Goal: Find specific page/section: Find specific page/section

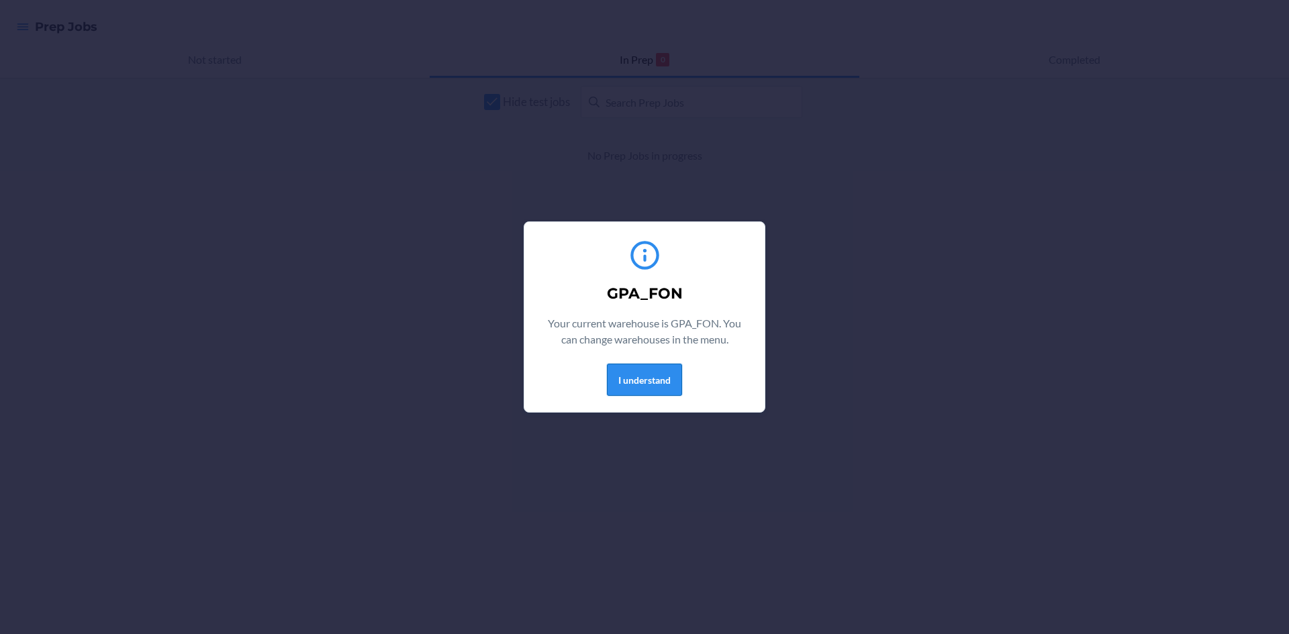
click at [642, 380] on button "I understand" at bounding box center [644, 380] width 75 height 32
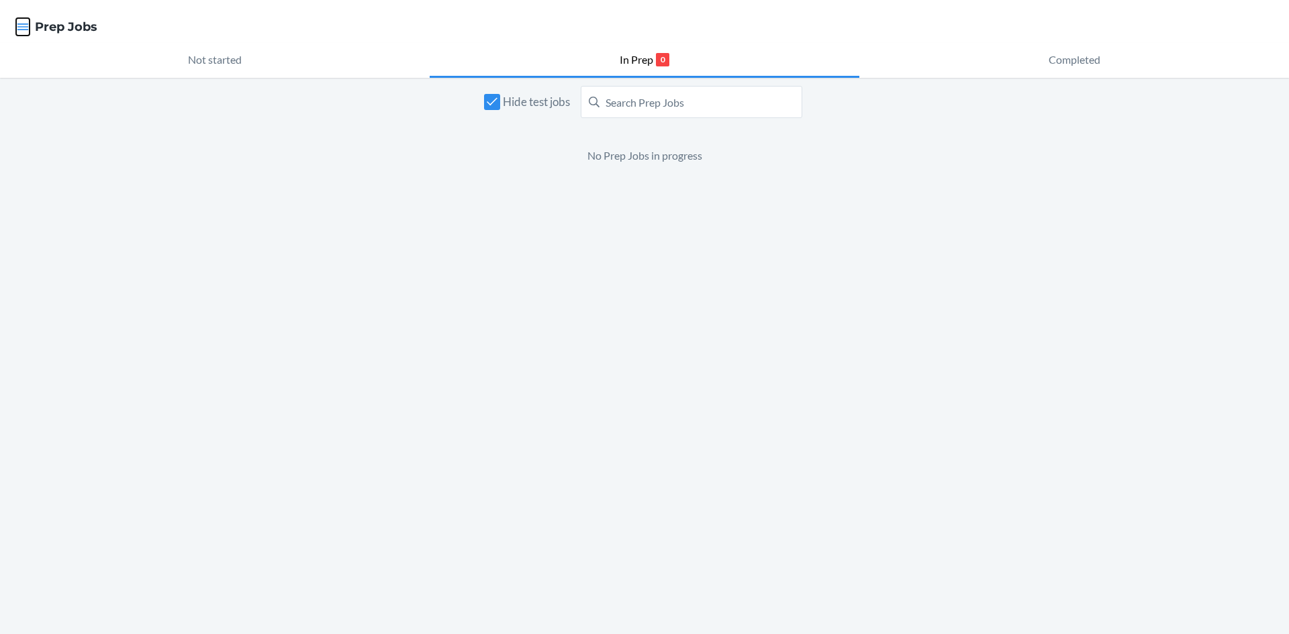
click at [21, 28] on icon "button" at bounding box center [22, 26] width 13 height 13
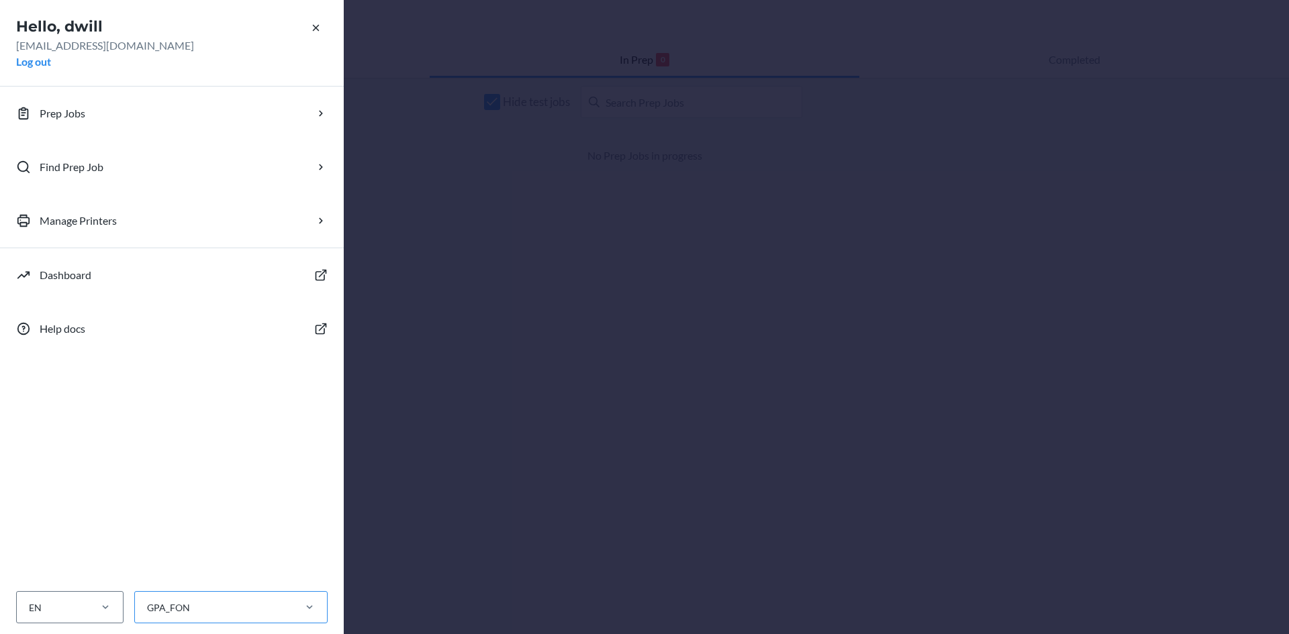
click at [234, 597] on div "GPA_FON" at bounding box center [213, 608] width 157 height 22
click at [147, 601] on input "GPA_FON" at bounding box center [146, 608] width 1 height 14
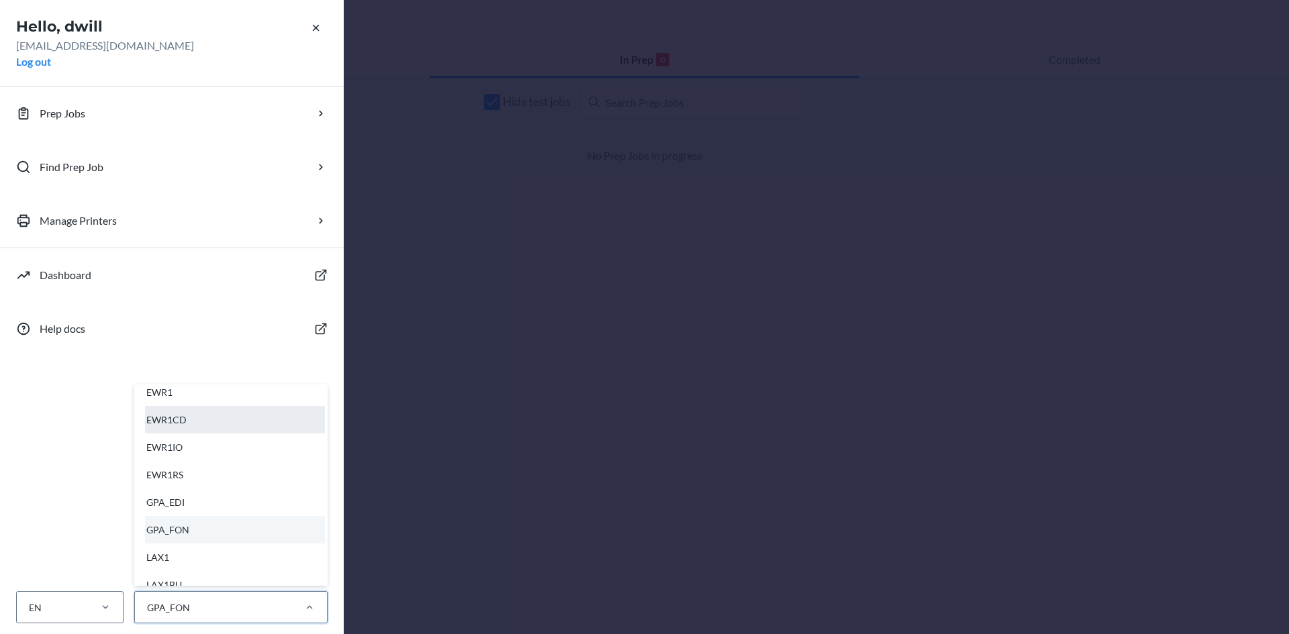
click at [216, 429] on div "EWR1CD" at bounding box center [235, 420] width 180 height 28
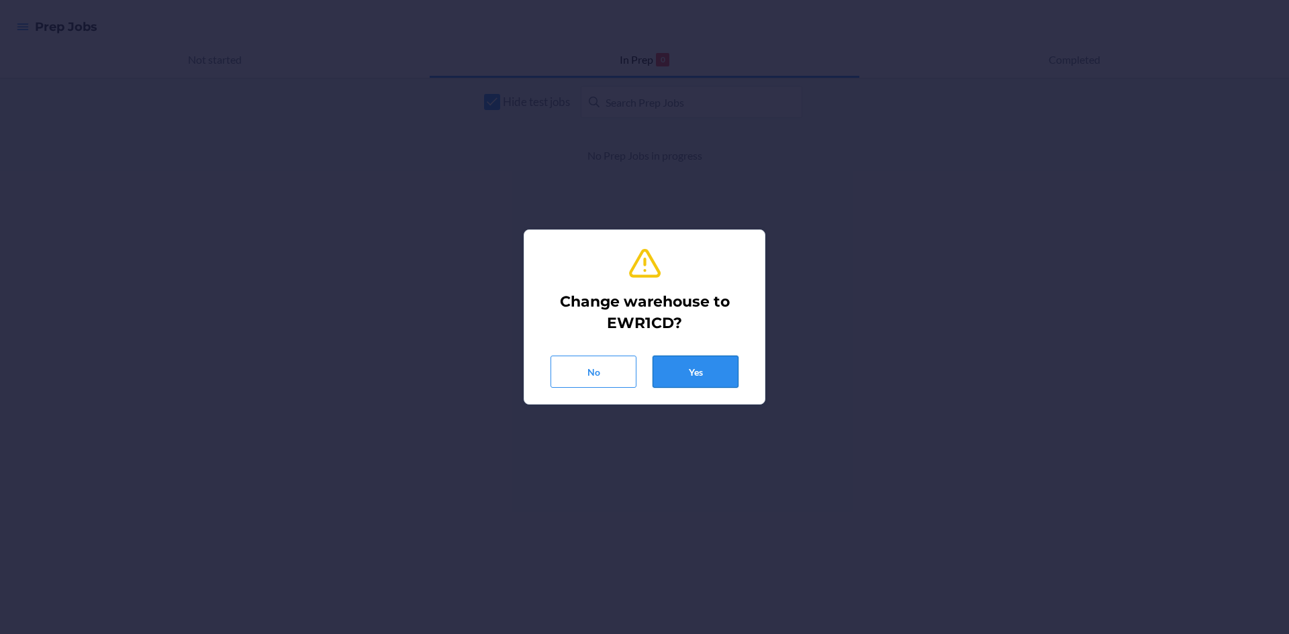
click at [702, 381] on button "Yes" at bounding box center [695, 372] width 86 height 32
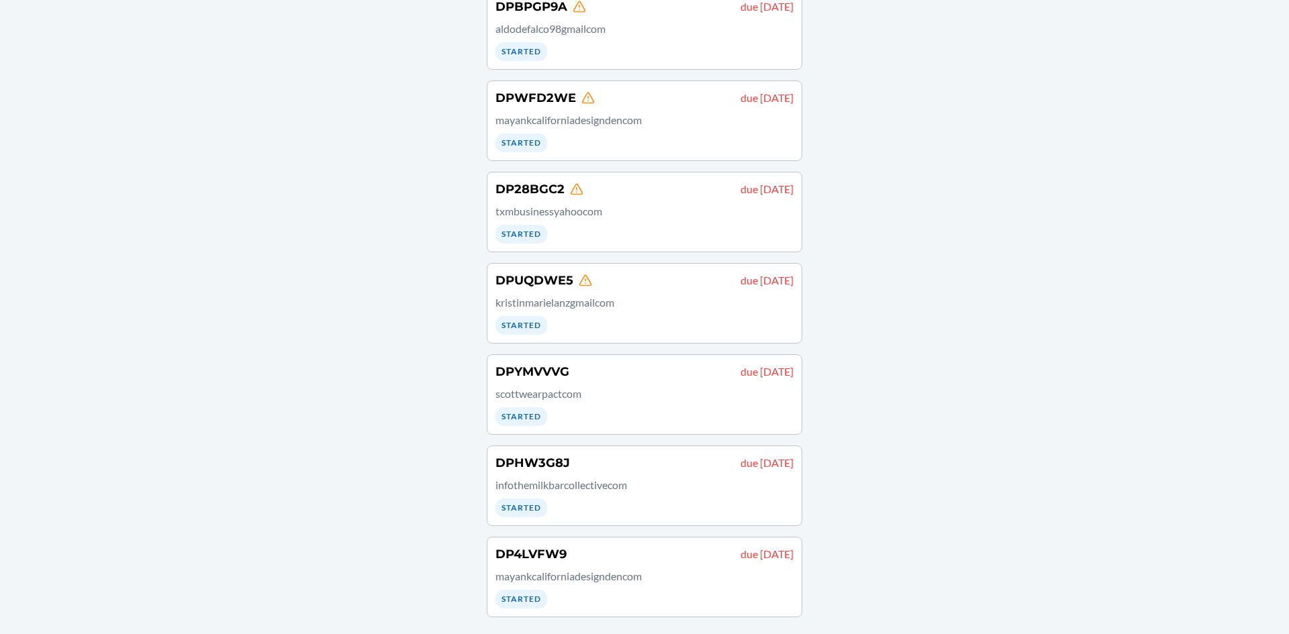
scroll to position [413, 0]
